Goal: Information Seeking & Learning: Learn about a topic

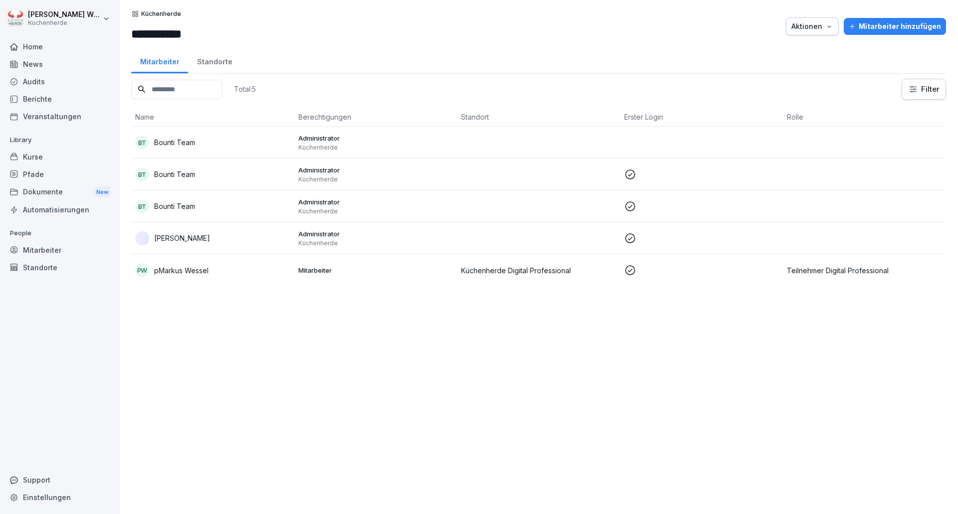
click at [39, 44] on div "Home" at bounding box center [59, 46] width 109 height 17
click at [52, 49] on div "Home" at bounding box center [59, 46] width 109 height 17
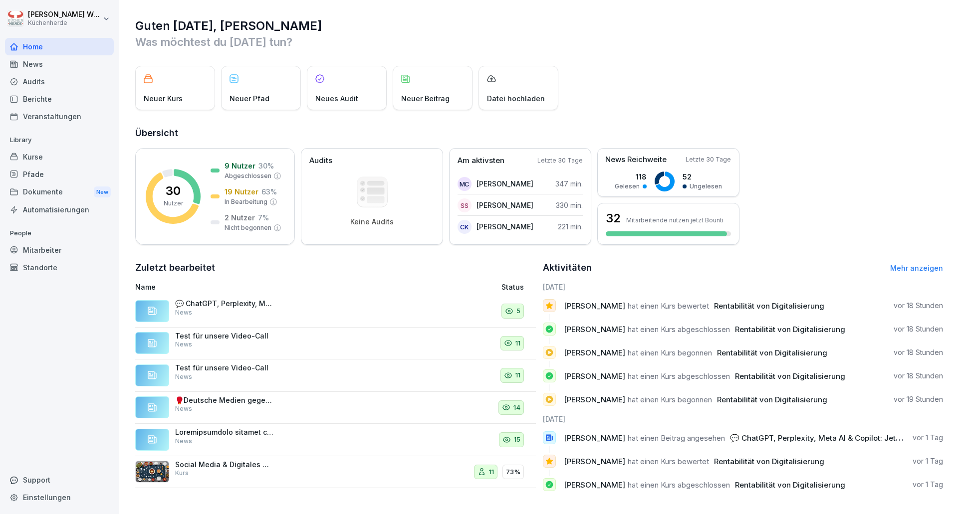
click at [56, 153] on div "Kurse" at bounding box center [59, 156] width 109 height 17
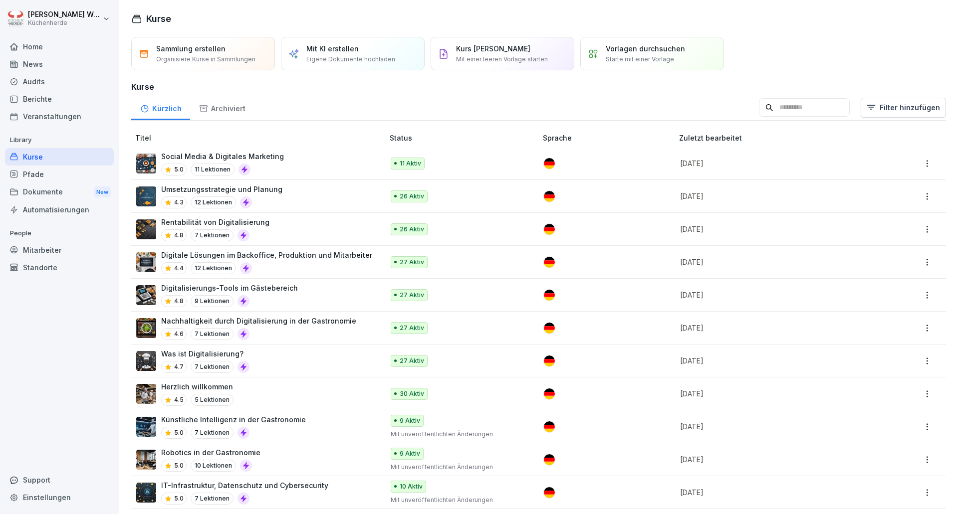
click at [281, 236] on div "Rentabilität von Digitalisierung 4.8 7 Lektionen" at bounding box center [254, 229] width 237 height 24
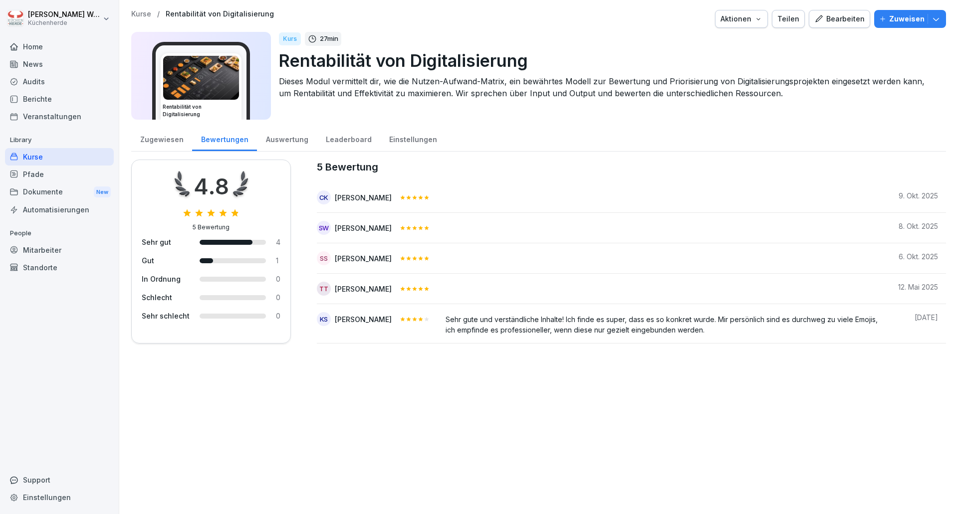
click at [65, 38] on div "Home" at bounding box center [59, 46] width 109 height 17
click at [51, 59] on div "News" at bounding box center [59, 63] width 109 height 17
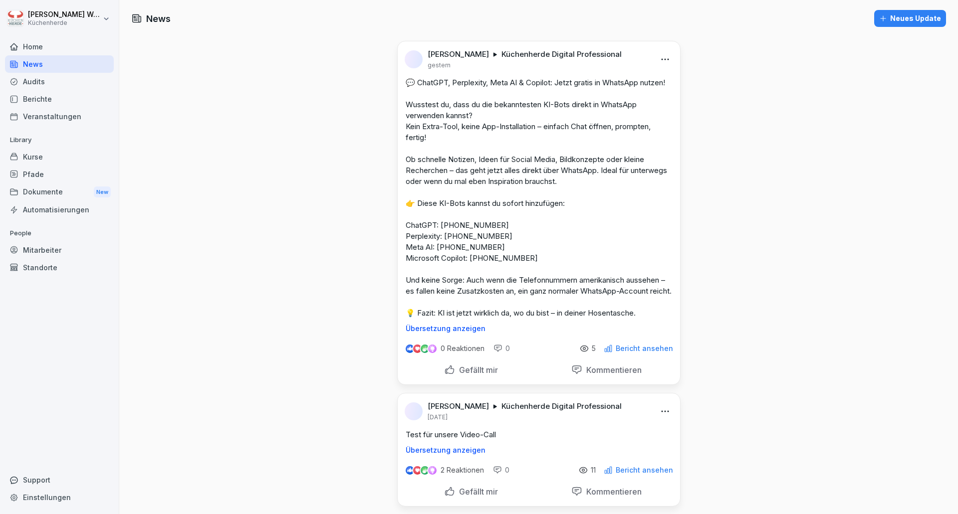
click at [618, 353] on p "Bericht ansehen" at bounding box center [644, 349] width 57 height 8
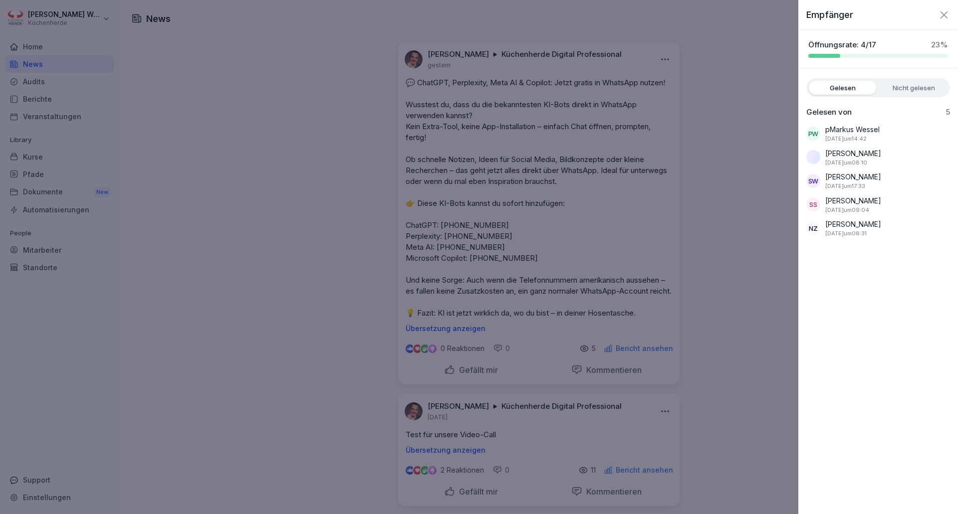
click at [618, 372] on div at bounding box center [479, 257] width 958 height 514
